Goal: Information Seeking & Learning: Check status

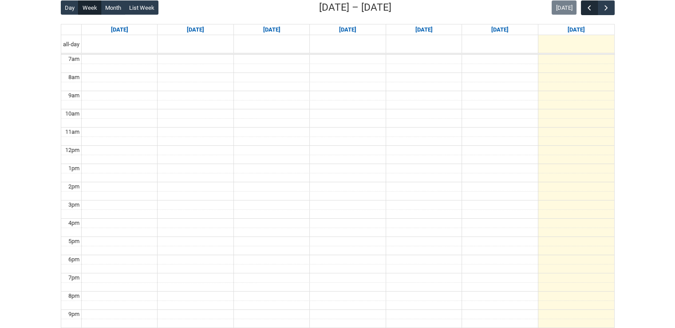
scroll to position [178, 0]
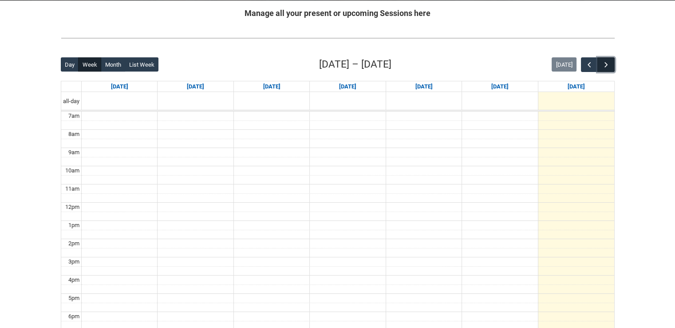
click at [609, 64] on span "button" at bounding box center [606, 64] width 9 height 9
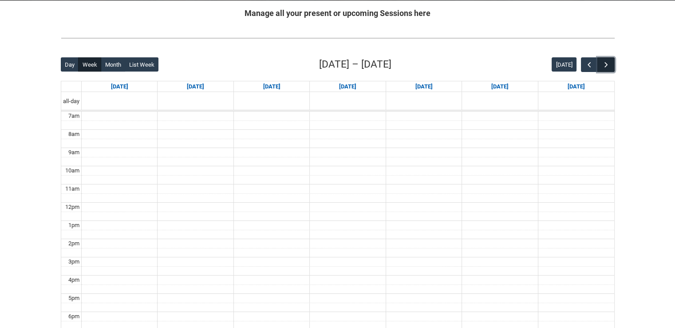
click at [609, 64] on span "button" at bounding box center [606, 64] width 9 height 9
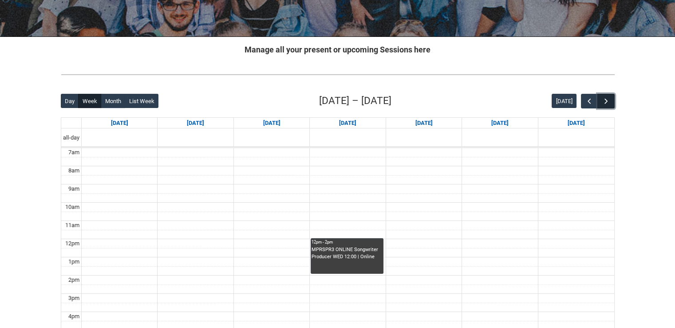
scroll to position [133, 0]
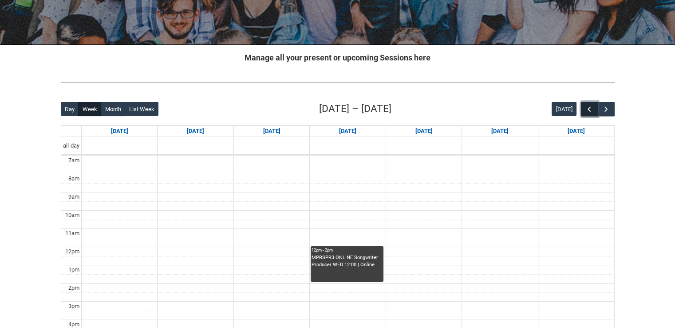
click at [591, 106] on span "button" at bounding box center [589, 109] width 9 height 9
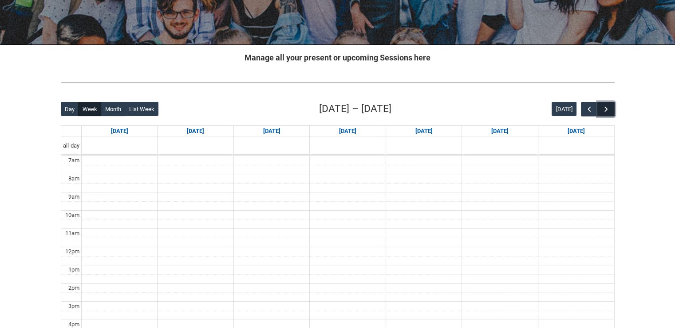
click at [606, 109] on span "button" at bounding box center [606, 109] width 9 height 9
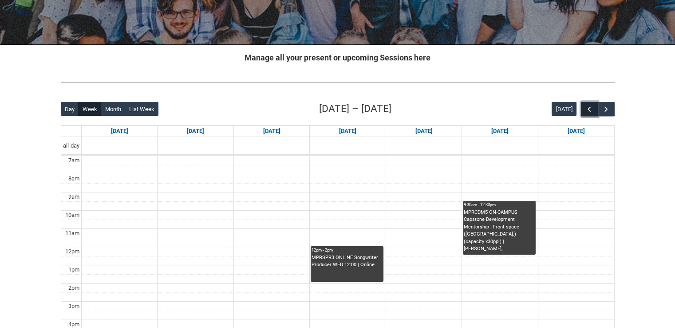
click at [595, 109] on button "button" at bounding box center [589, 109] width 17 height 15
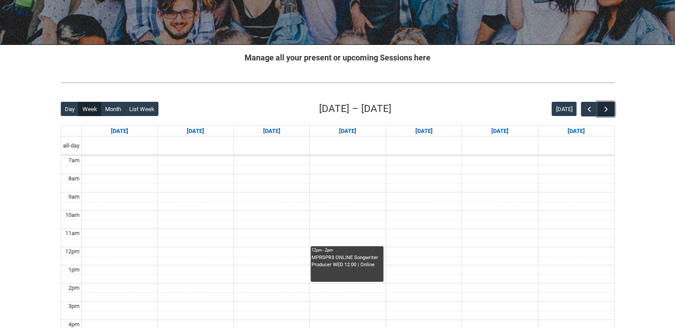
click at [605, 107] on span "button" at bounding box center [606, 109] width 9 height 9
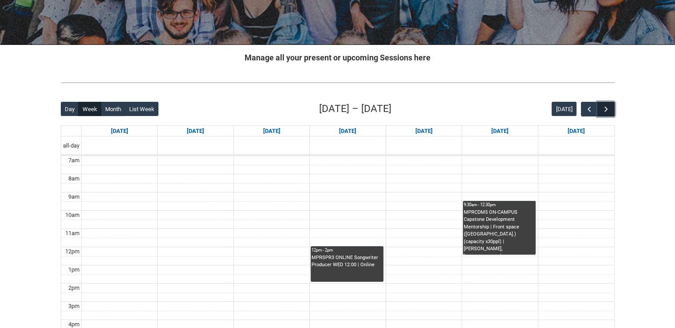
click at [608, 106] on span "button" at bounding box center [606, 109] width 9 height 9
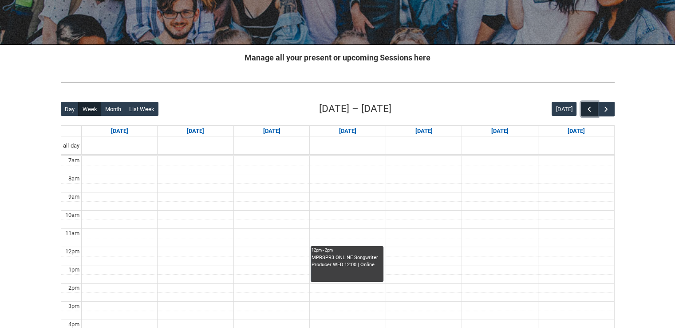
click at [593, 107] on span "button" at bounding box center [589, 109] width 9 height 9
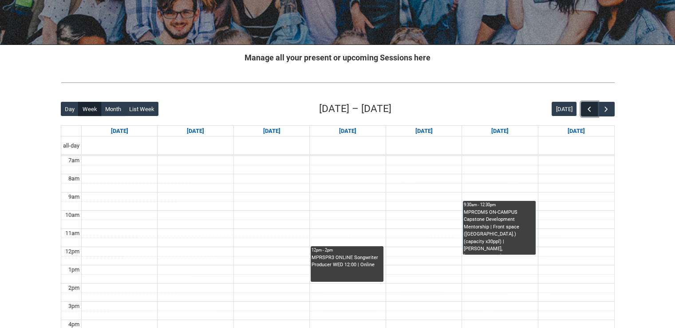
click at [593, 107] on span "button" at bounding box center [589, 109] width 9 height 9
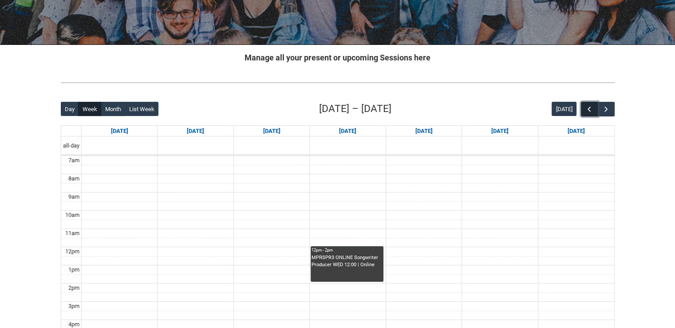
click at [587, 107] on span "button" at bounding box center [589, 109] width 9 height 9
click at [609, 109] on span "button" at bounding box center [606, 109] width 9 height 9
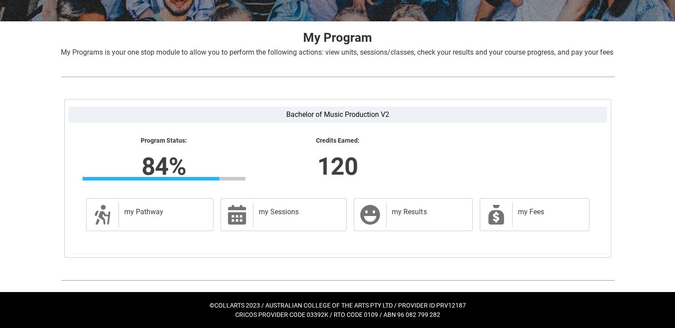
scroll to position [166, 0]
click at [156, 217] on div "my Pathway" at bounding box center [164, 214] width 91 height 25
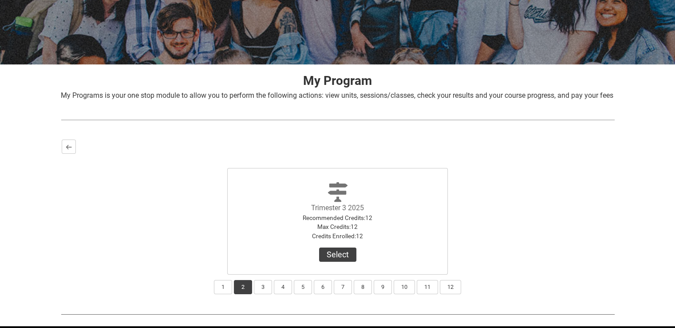
scroll to position [156, 0]
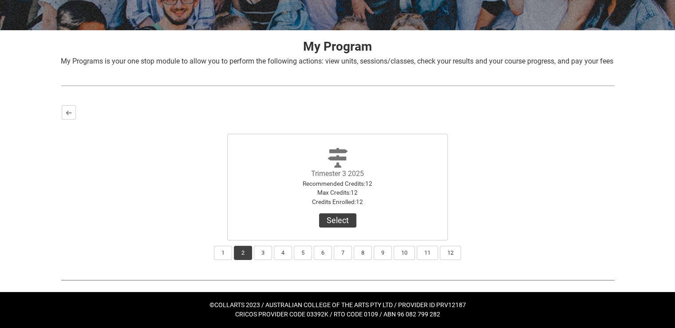
click at [59, 111] on div "Bachelor of Music Production V2 Program Status: 84% Progress 84% Credits Earned…" at bounding box center [338, 182] width 568 height 170
click at [71, 116] on lightning-primitive-icon "button" at bounding box center [69, 112] width 6 height 7
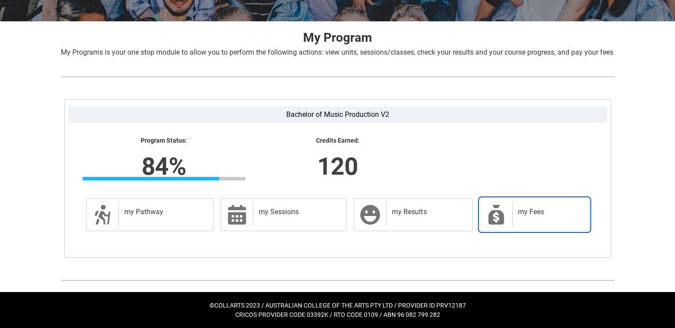
click at [524, 227] on div "my Fees" at bounding box center [548, 214] width 73 height 25
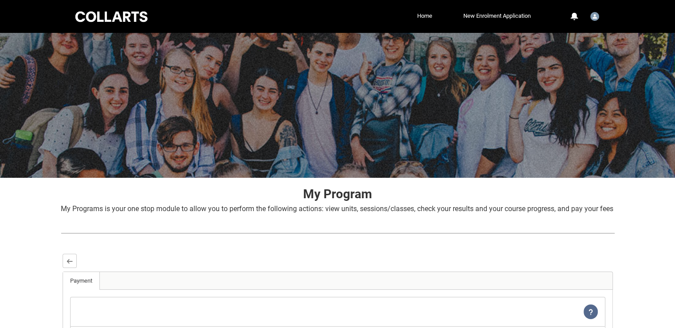
scroll to position [128, 0]
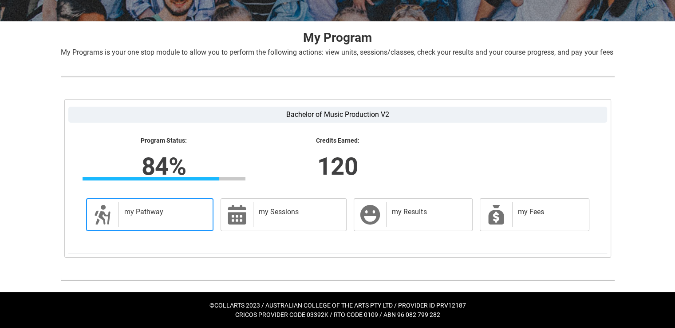
scroll to position [166, 0]
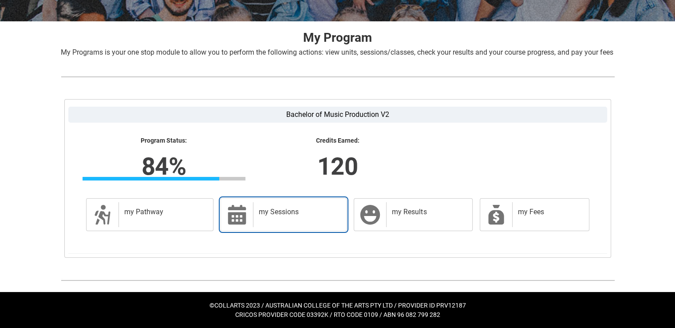
click at [304, 214] on h2 "my Sessions" at bounding box center [298, 211] width 79 height 9
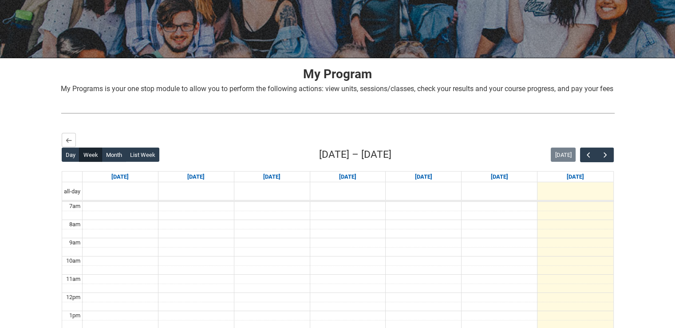
scroll to position [108, 0]
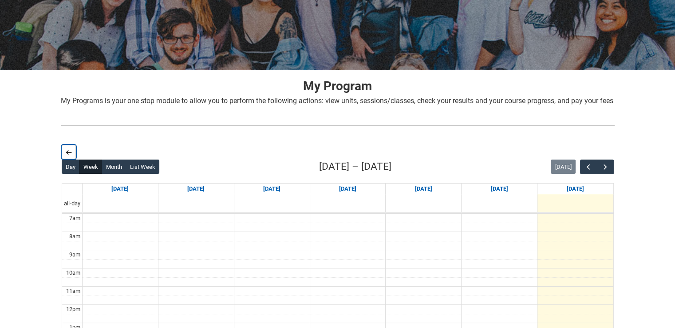
click at [67, 155] on lightning-primitive-icon "button" at bounding box center [69, 152] width 6 height 7
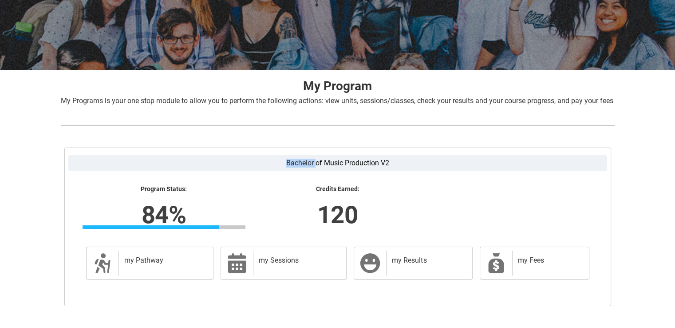
click at [68, 162] on section "Bachelor of Music Production V2 Program Status: 84% Progress 84% Credits Earned…" at bounding box center [337, 226] width 539 height 150
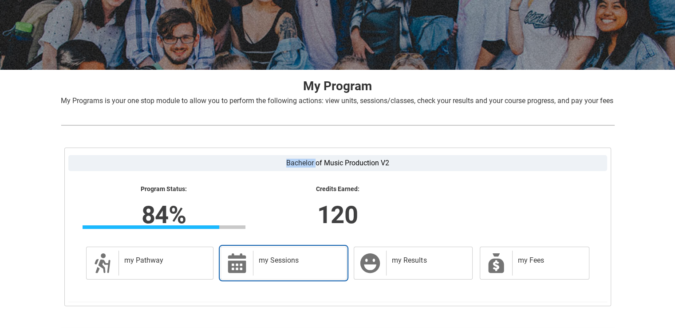
click at [255, 268] on div "my Sessions" at bounding box center [298, 262] width 90 height 25
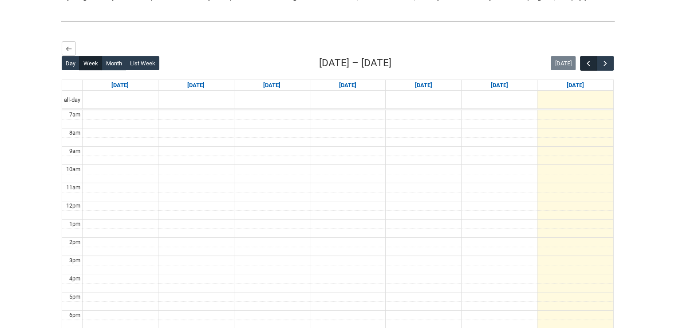
scroll to position [195, 0]
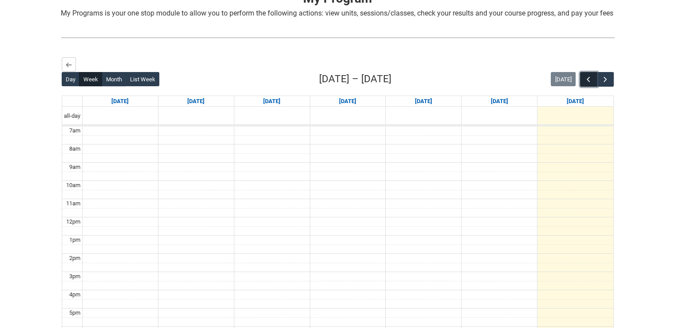
click at [593, 84] on span "button" at bounding box center [588, 79] width 9 height 9
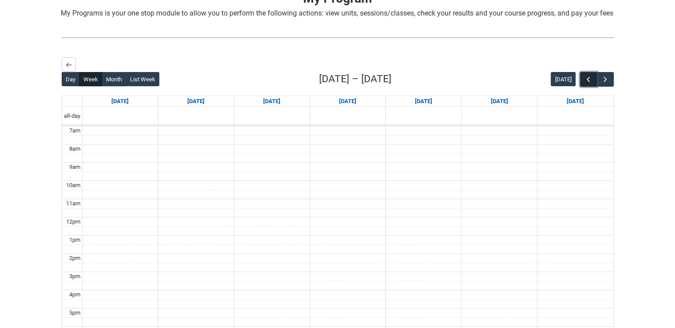
click at [593, 84] on span "button" at bounding box center [588, 79] width 9 height 9
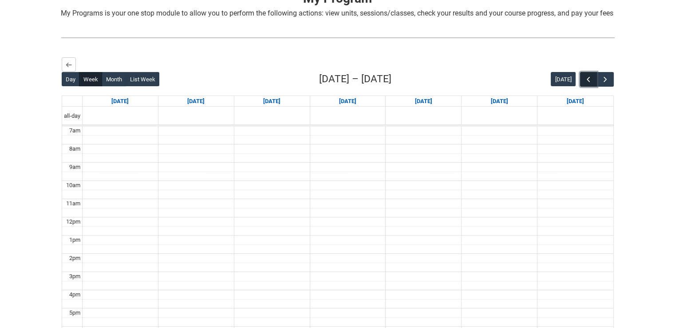
click at [593, 84] on span "button" at bounding box center [588, 79] width 9 height 9
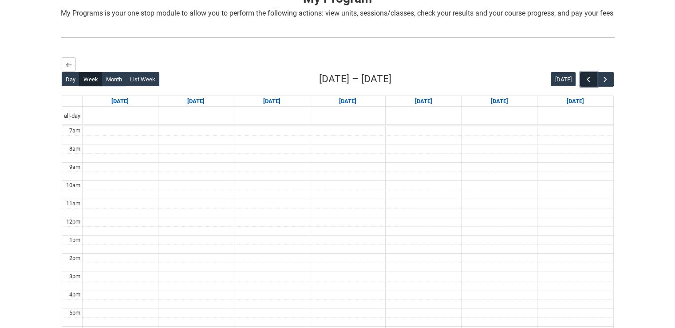
click at [593, 84] on span "button" at bounding box center [588, 79] width 9 height 9
drag, startPoint x: 593, startPoint y: 87, endPoint x: 566, endPoint y: 87, distance: 26.6
click at [592, 84] on span "button" at bounding box center [588, 79] width 9 height 9
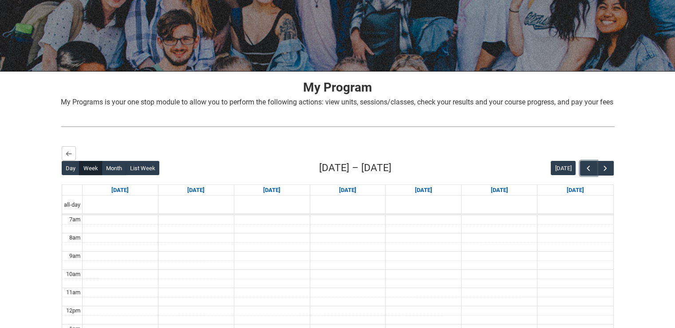
scroll to position [0, 0]
